Goal: Navigation & Orientation: Find specific page/section

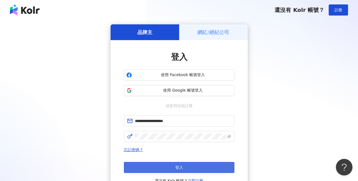
click at [179, 165] on span "登入" at bounding box center [179, 167] width 8 height 4
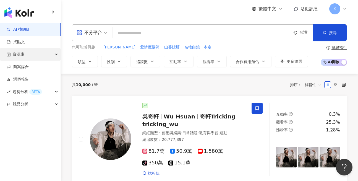
click at [57, 52] on div "資源庫" at bounding box center [30, 54] width 61 height 12
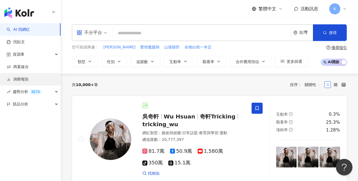
click at [22, 78] on link "洞察報告" at bounding box center [18, 80] width 22 height 6
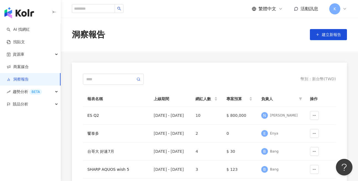
click at [22, 13] on img "button" at bounding box center [19, 12] width 30 height 11
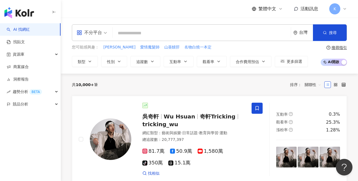
click at [23, 12] on img "button" at bounding box center [19, 12] width 30 height 11
click at [9, 11] on img "button" at bounding box center [19, 12] width 30 height 11
click at [28, 65] on link "商案媒合" at bounding box center [18, 67] width 22 height 6
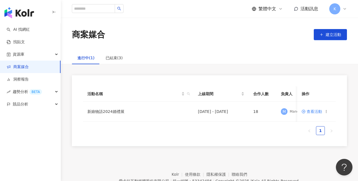
scroll to position [30, 0]
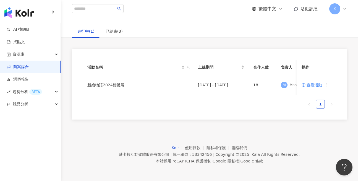
click at [177, 146] on link "Kolr" at bounding box center [178, 147] width 13 height 4
